Goal: Find specific page/section: Find specific page/section

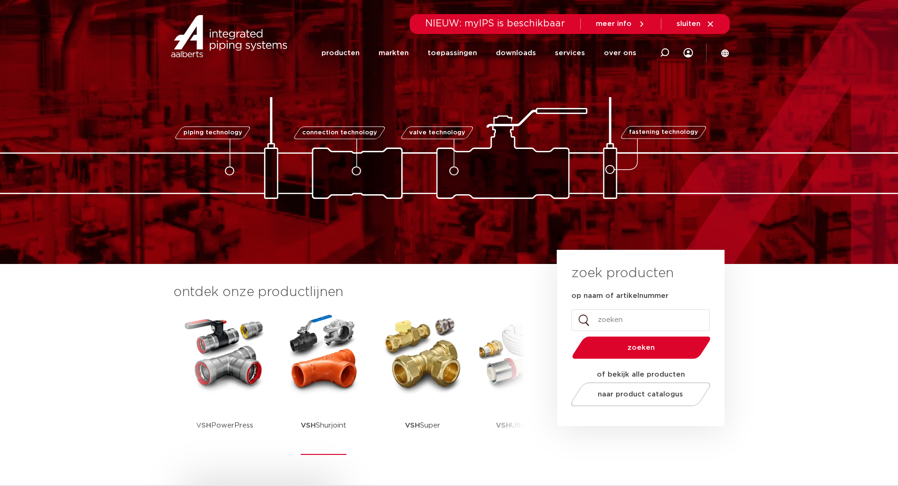
click at [336, 255] on img at bounding box center [323, 353] width 85 height 85
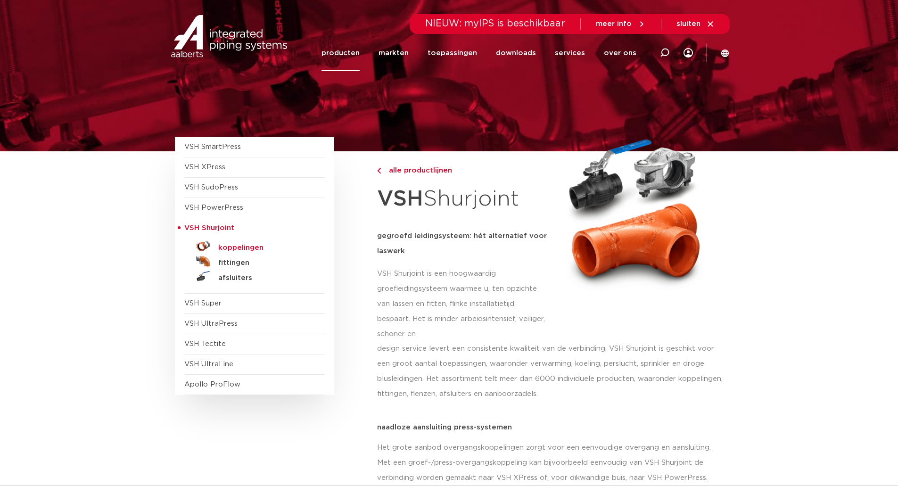
click at [241, 250] on h5 "koppelingen" at bounding box center [264, 248] width 93 height 8
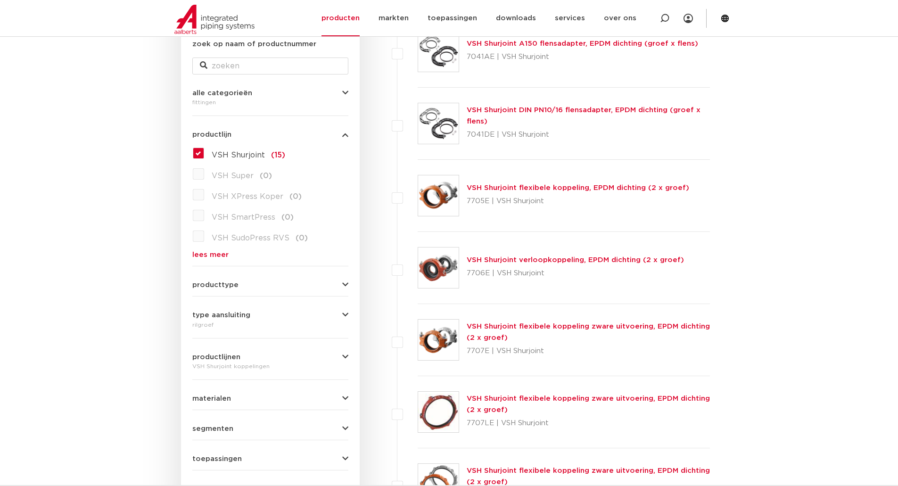
click at [249, 57] on div "zoek op naam of productnummer" at bounding box center [270, 57] width 156 height 36
click at [249, 59] on input "zoek op naam of productnummer" at bounding box center [270, 65] width 156 height 17
type input "7706"
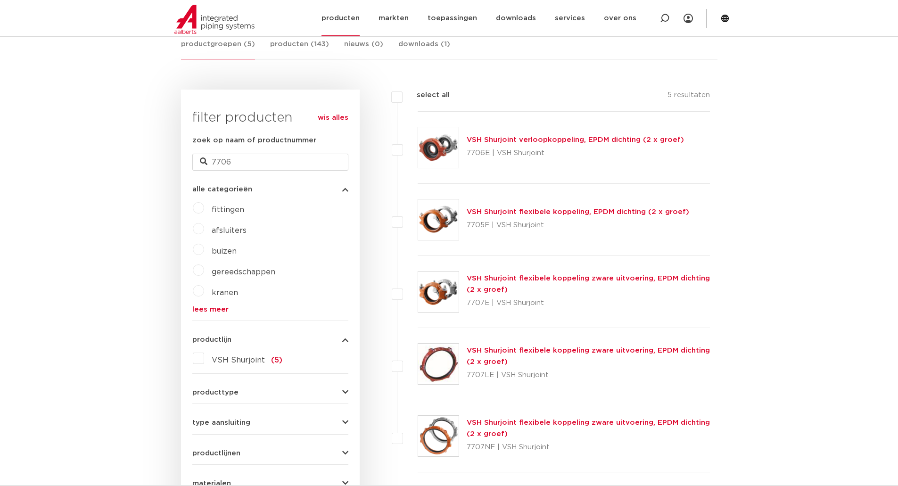
click at [717, 19] on div at bounding box center [707, 18] width 28 height 19
click at [721, 19] on icon at bounding box center [725, 19] width 8 height 8
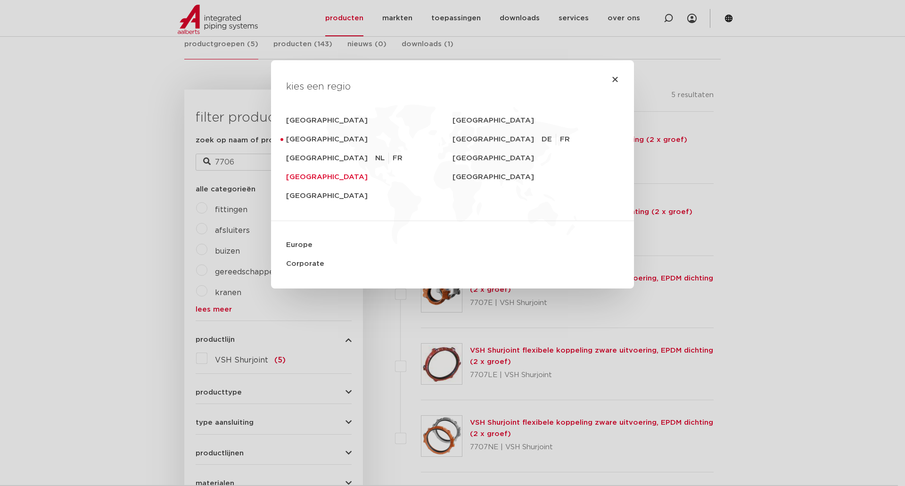
click at [310, 180] on link "[GEOGRAPHIC_DATA]" at bounding box center [369, 177] width 166 height 19
